Goal: Transaction & Acquisition: Purchase product/service

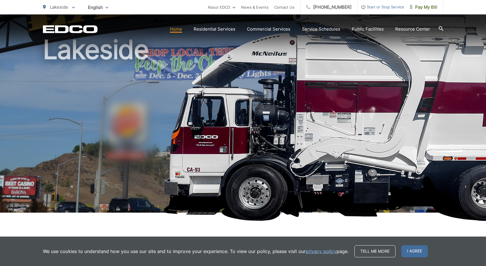
scroll to position [58, 0]
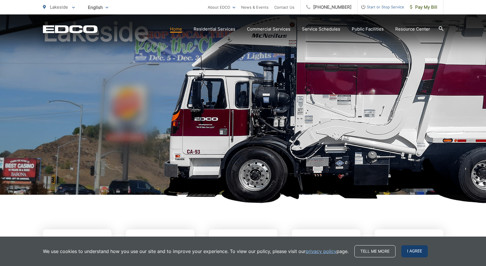
click at [409, 251] on span "I agree" at bounding box center [414, 251] width 26 height 12
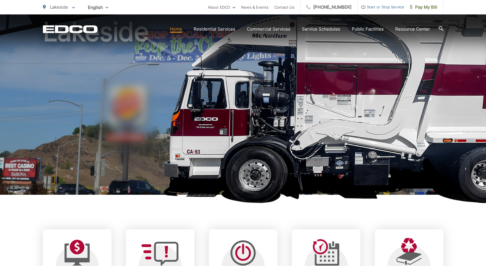
scroll to position [0, 0]
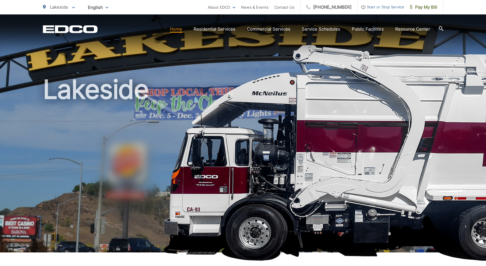
click at [176, 29] on link "Home" at bounding box center [176, 29] width 12 height 7
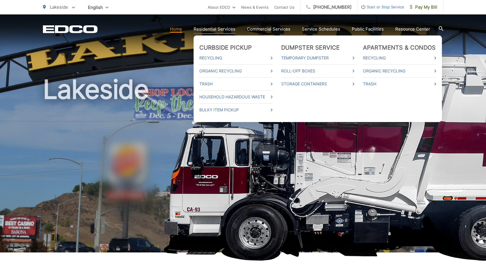
click at [214, 29] on link "Residential Services" at bounding box center [215, 29] width 42 height 7
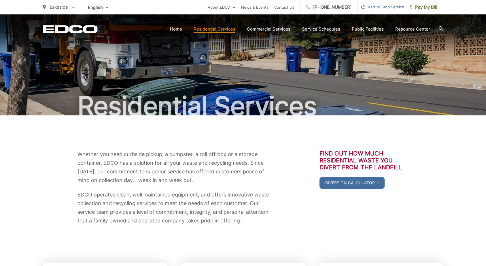
click at [185, 55] on div "Residential Services" at bounding box center [243, 64] width 400 height 101
click at [422, 9] on span "Pay My Bill" at bounding box center [423, 7] width 27 height 7
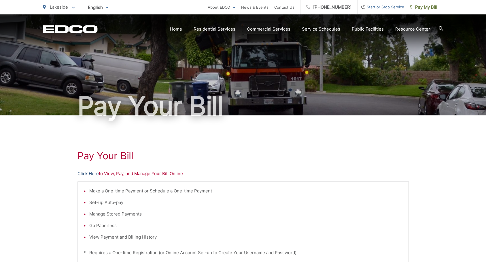
click at [86, 174] on link "Click Here" at bounding box center [87, 173] width 21 height 7
click at [422, 7] on span "Pay My Bill" at bounding box center [423, 7] width 27 height 7
click at [86, 173] on link "Click Here" at bounding box center [87, 173] width 21 height 7
